Goal: Task Accomplishment & Management: Complete application form

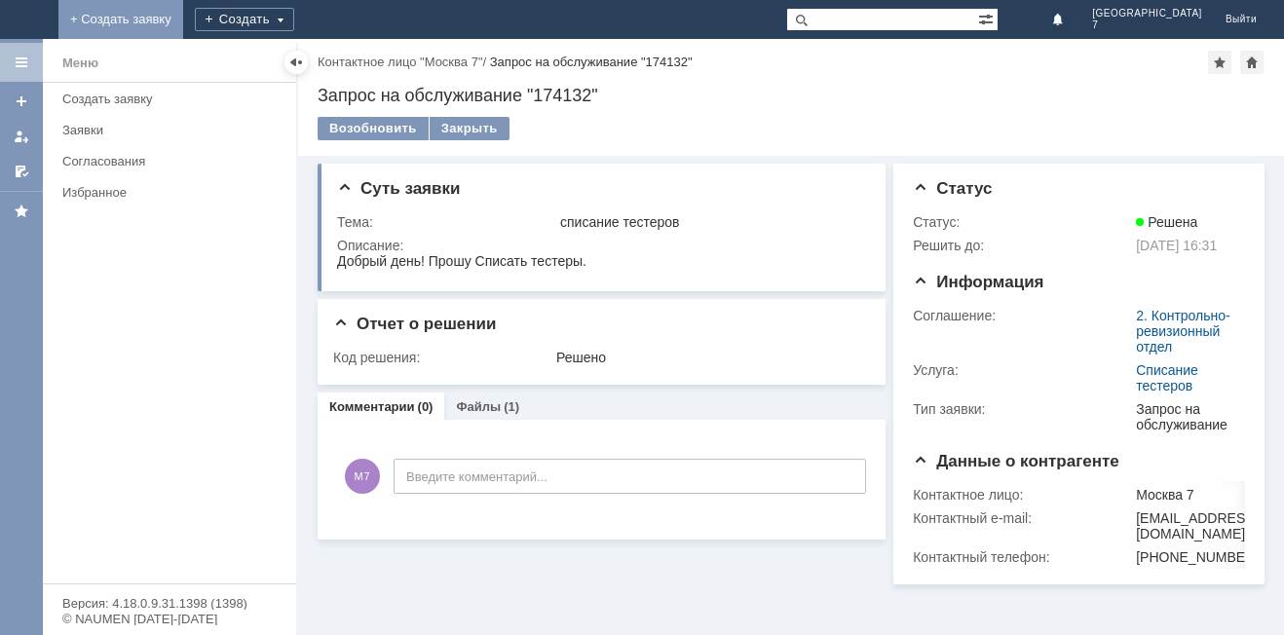
click at [183, 15] on link "+ Создать заявку" at bounding box center [120, 19] width 125 height 39
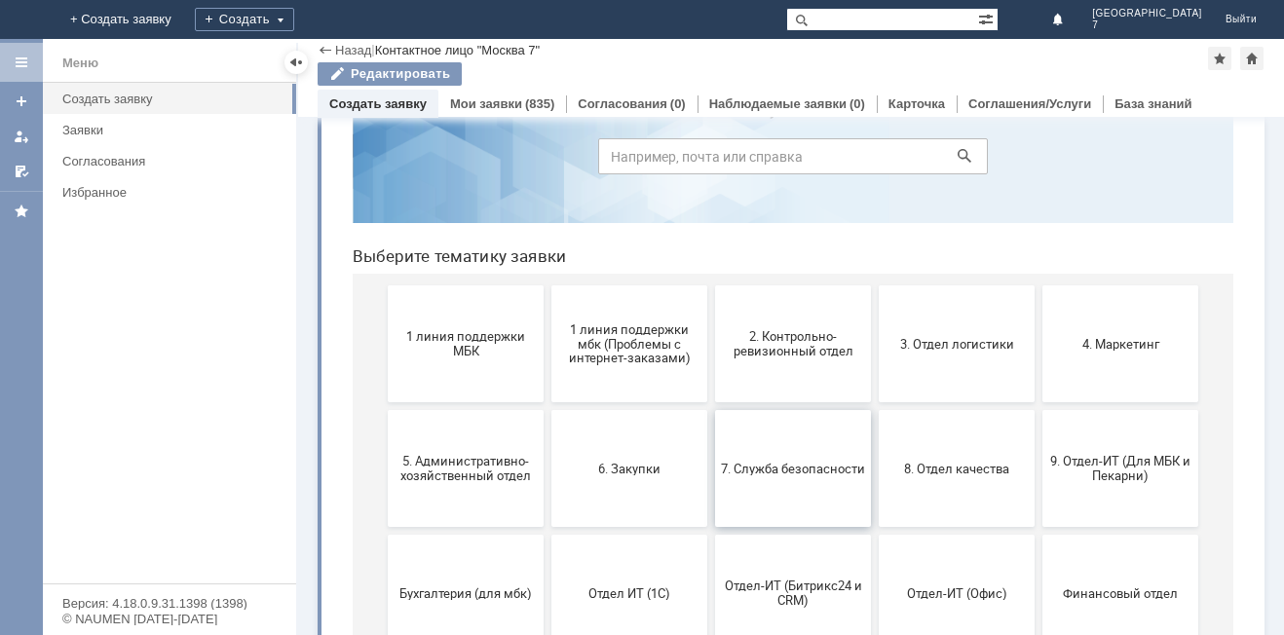
scroll to position [186, 0]
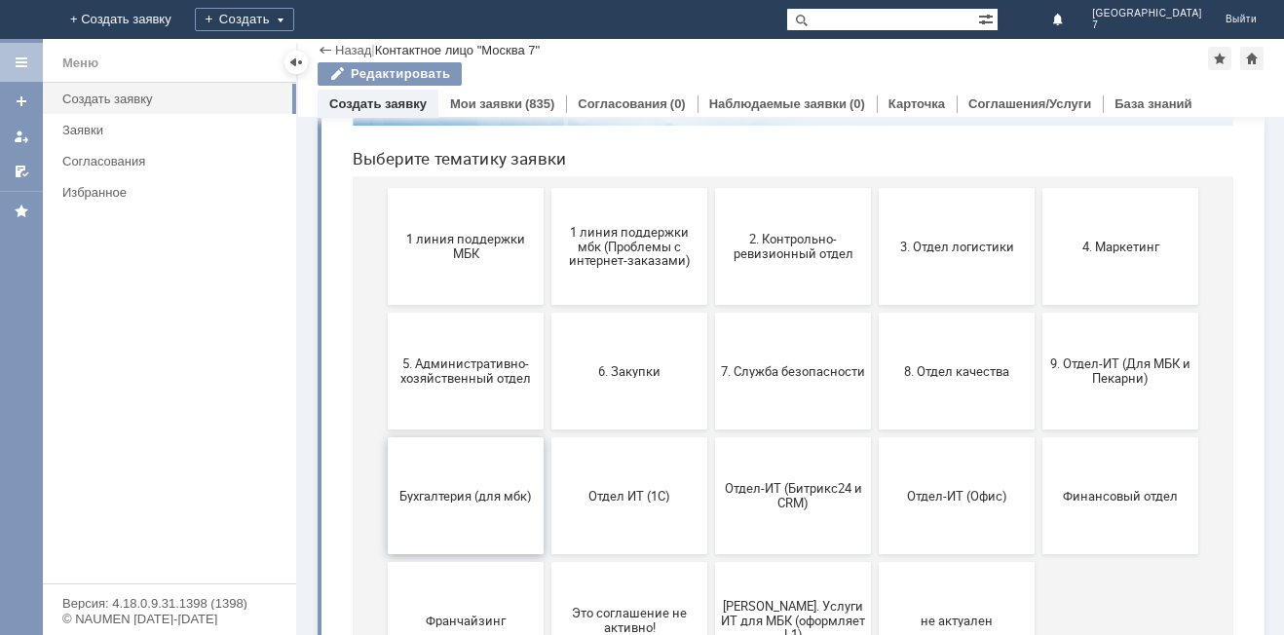
drag, startPoint x: 473, startPoint y: 496, endPoint x: 813, endPoint y: 450, distance: 343.0
click at [473, 496] on span "Бухгалтерия (для мбк)" at bounding box center [465, 495] width 144 height 15
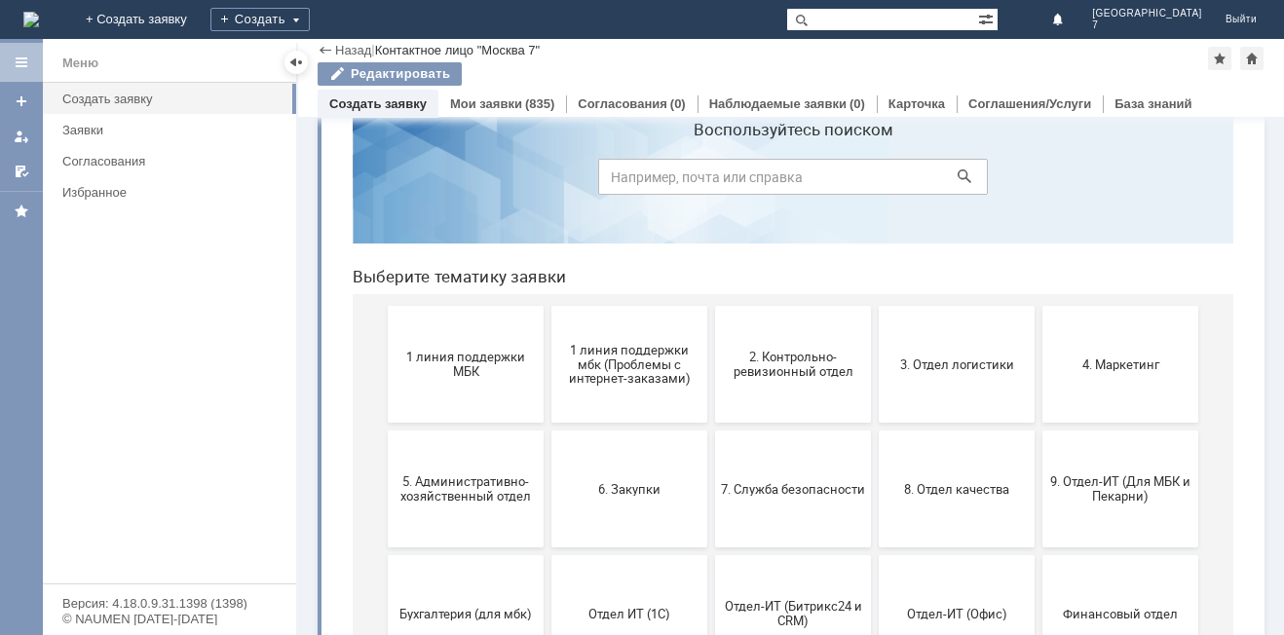
scroll to position [97, 0]
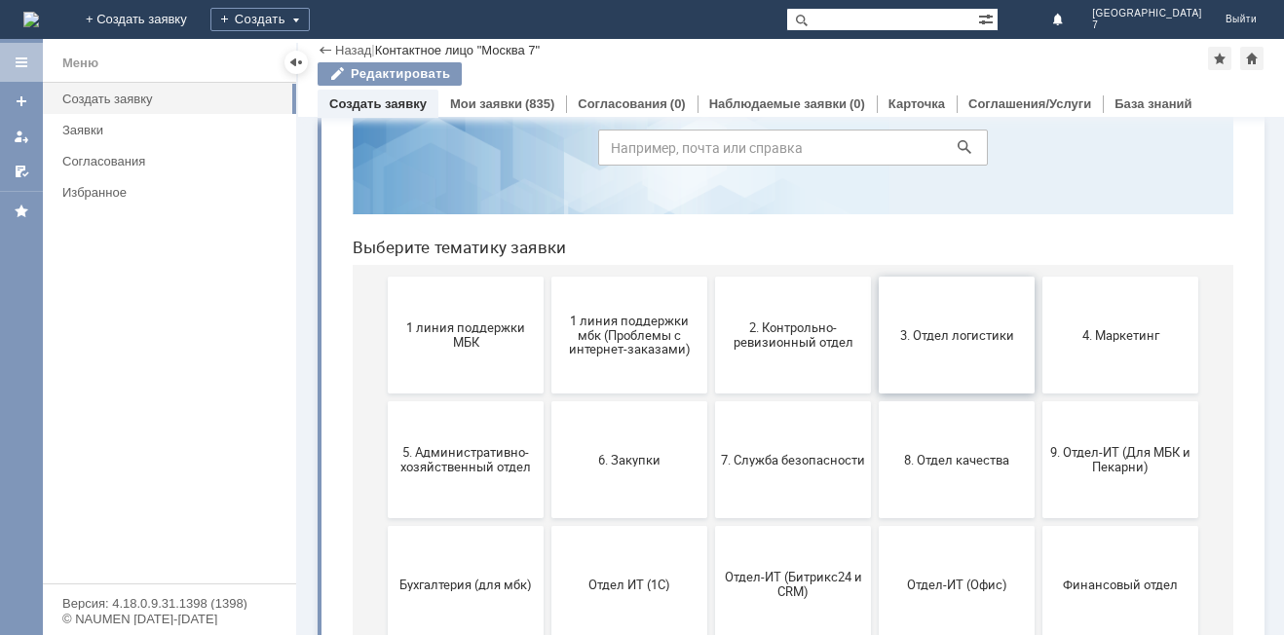
click at [939, 356] on button "3. Отдел логистики" at bounding box center [957, 335] width 156 height 117
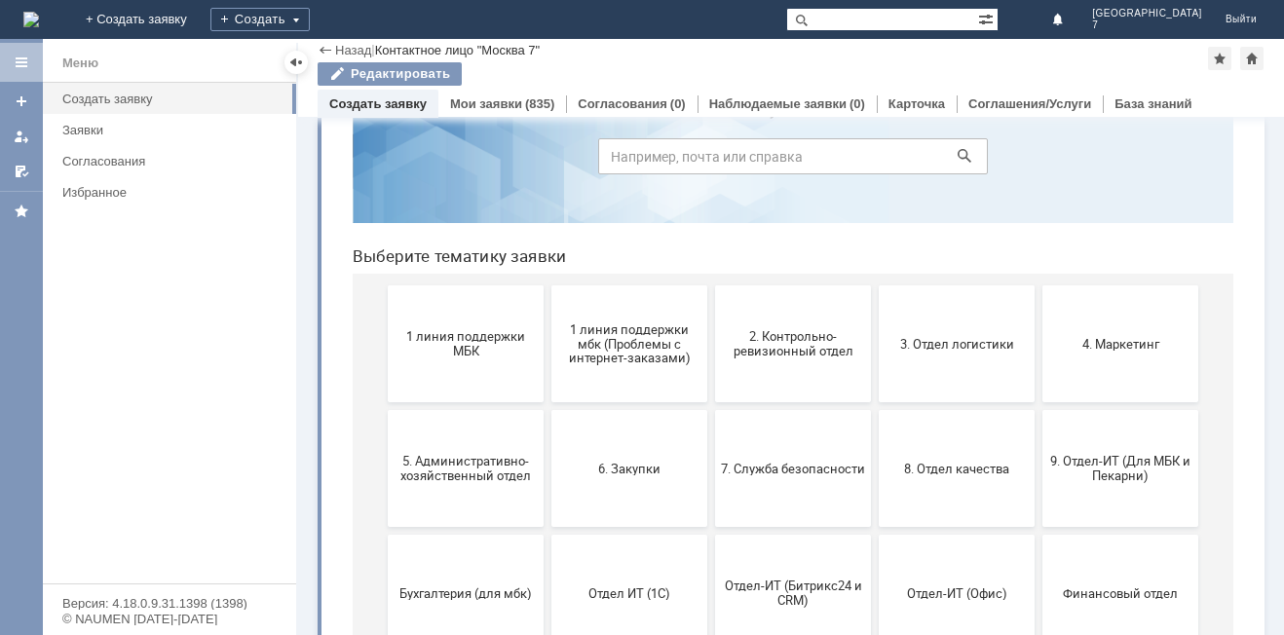
scroll to position [195, 0]
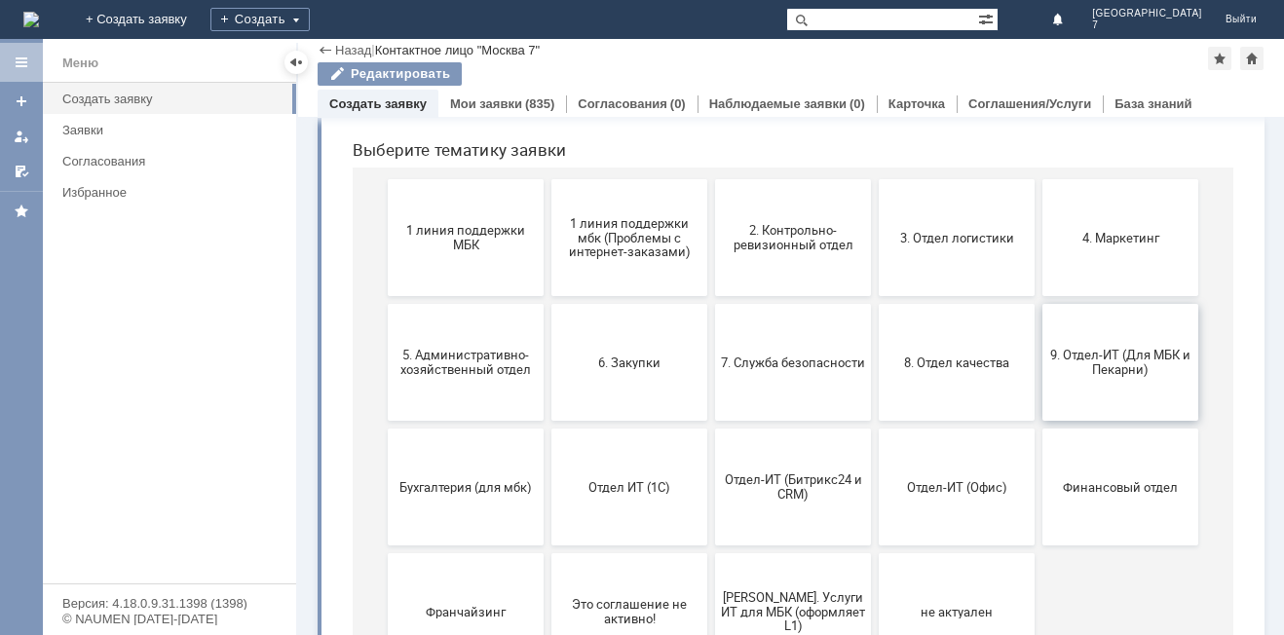
click at [1127, 366] on span "9. Отдел-ИТ (Для МБК и Пекарни)" at bounding box center [1120, 362] width 144 height 29
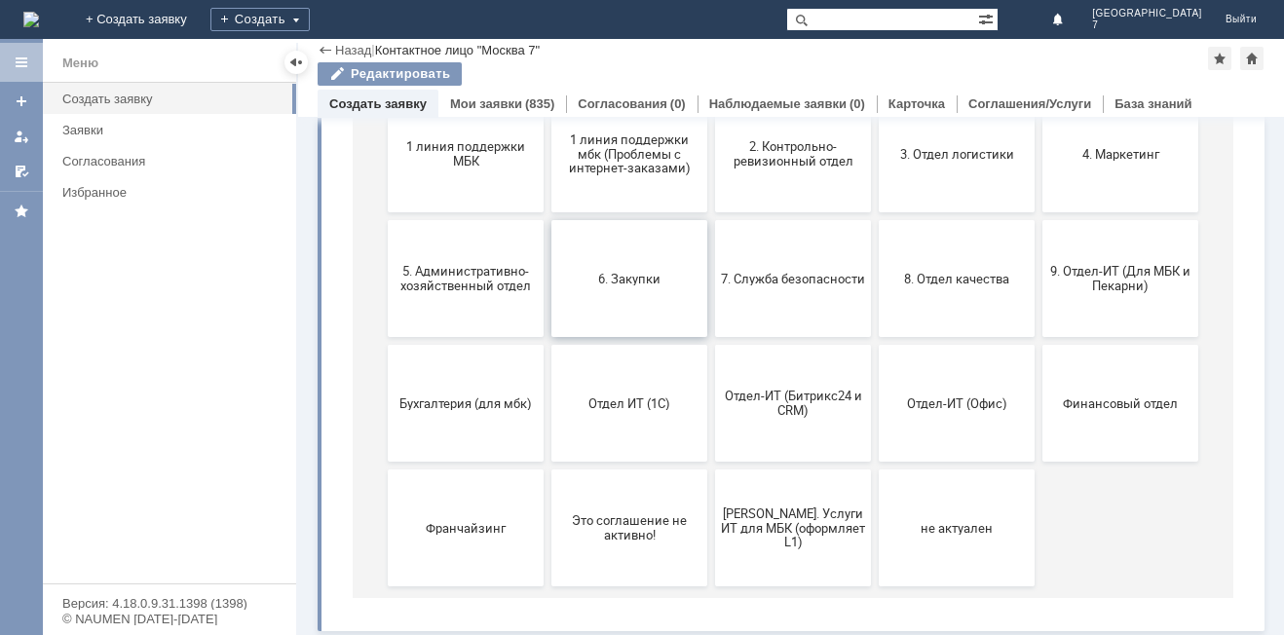
scroll to position [283, 0]
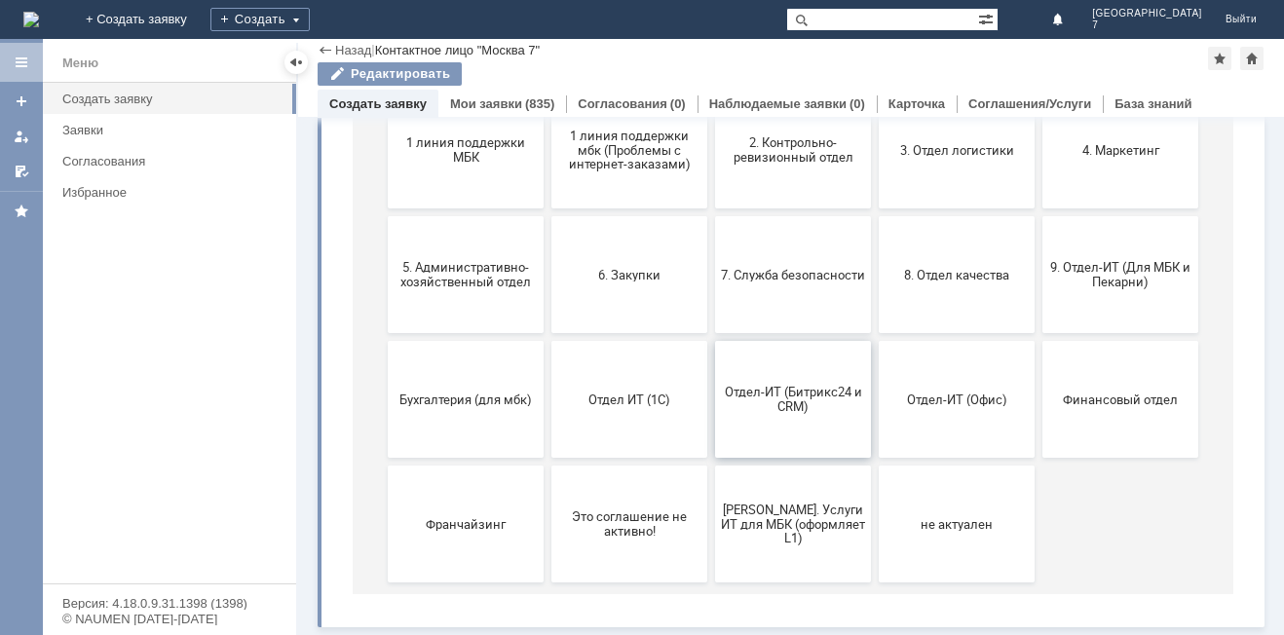
click at [796, 411] on span "Отдел-ИТ (Битрикс24 и CRM)" at bounding box center [793, 399] width 144 height 29
click at [797, 537] on span "[PERSON_NAME]. Услуги ИТ для МБК (оформляет L1)" at bounding box center [793, 524] width 144 height 44
click at [608, 404] on span "Отдел ИТ (1С)" at bounding box center [629, 399] width 144 height 15
click at [807, 296] on button "7. Служба безопасности" at bounding box center [793, 274] width 156 height 117
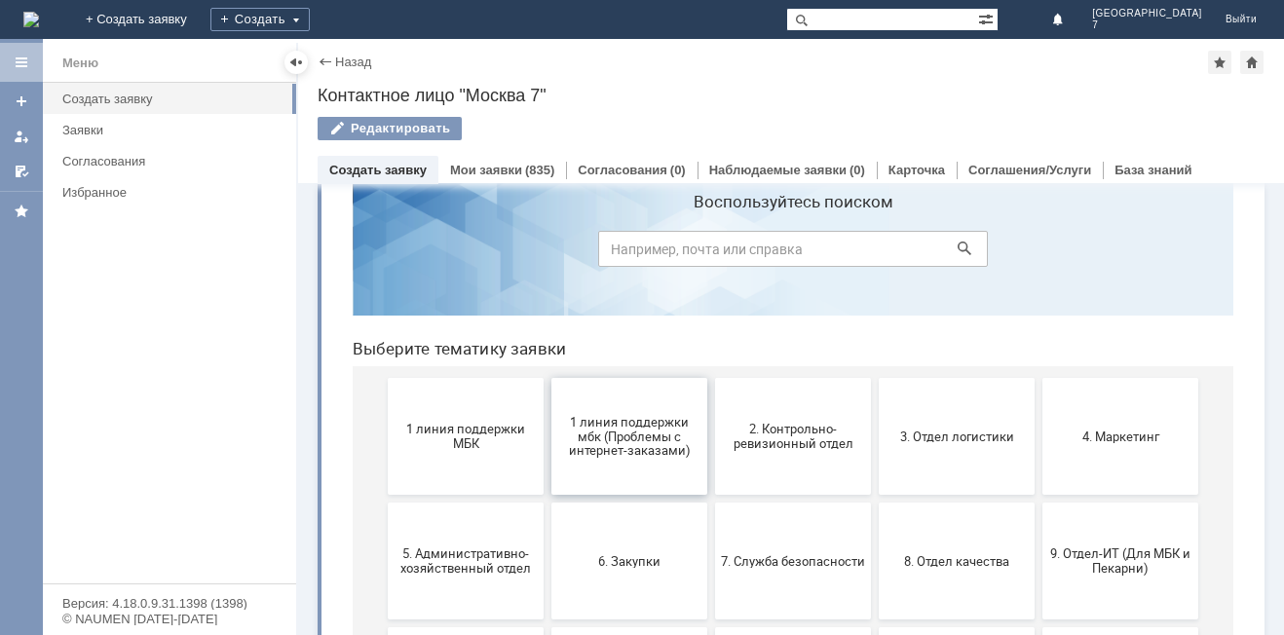
scroll to position [97, 0]
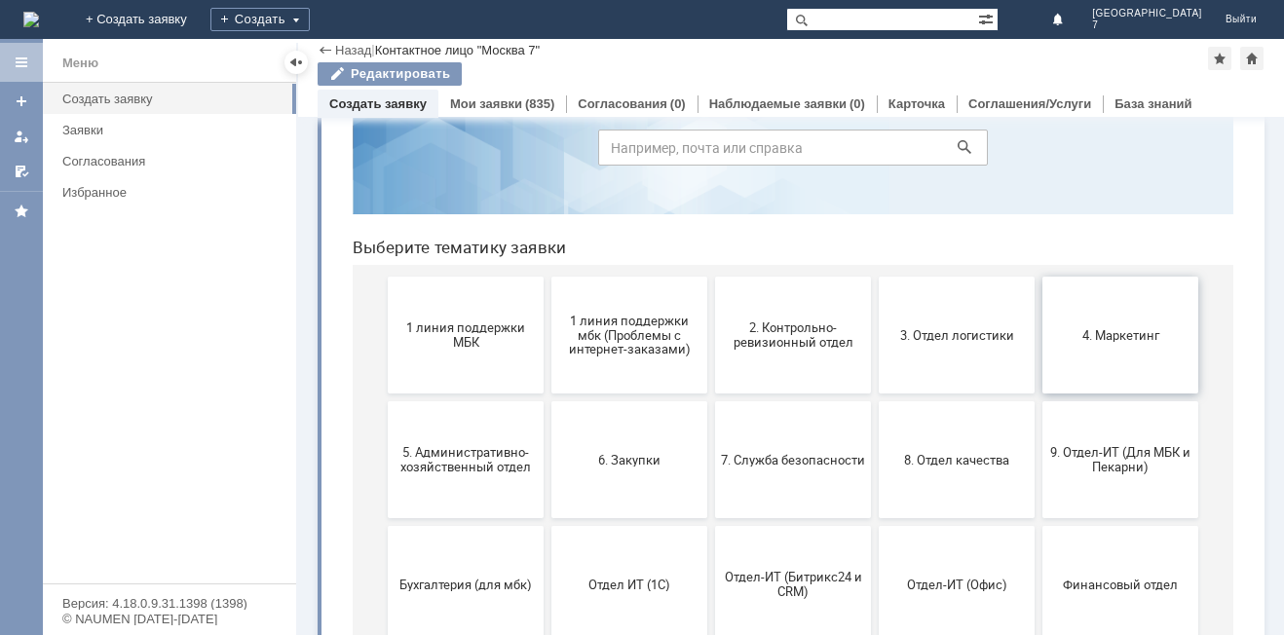
click at [1164, 343] on button "4. Маркетинг" at bounding box center [1120, 335] width 156 height 117
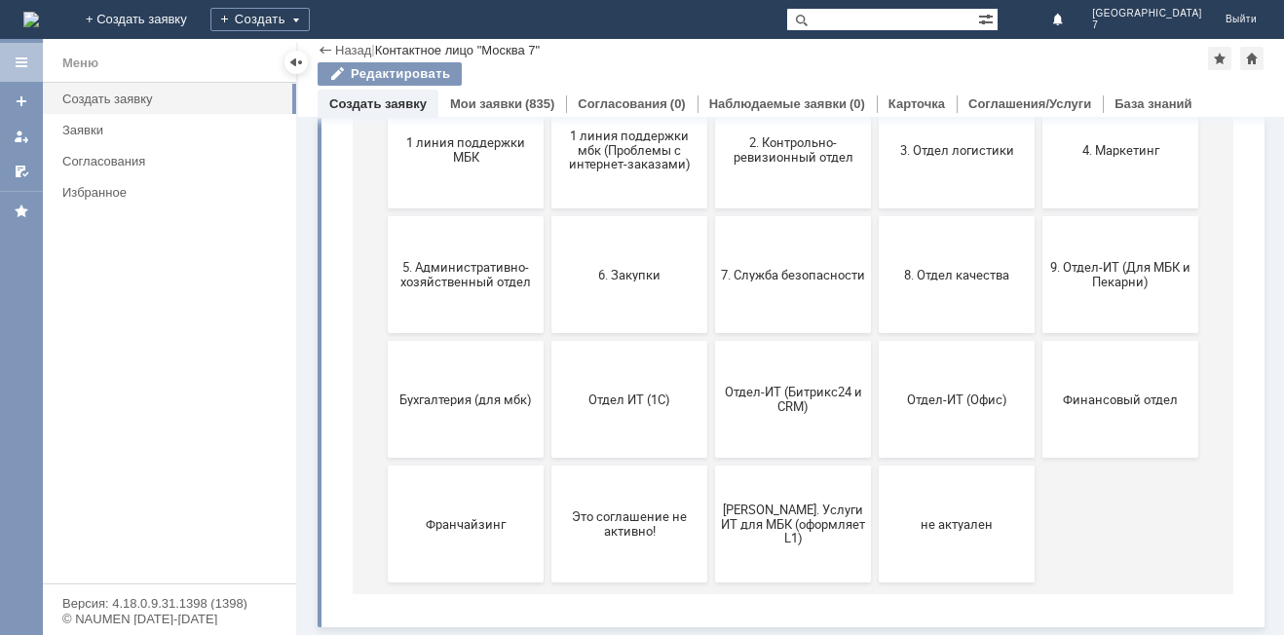
scroll to position [283, 0]
